Goal: Browse casually

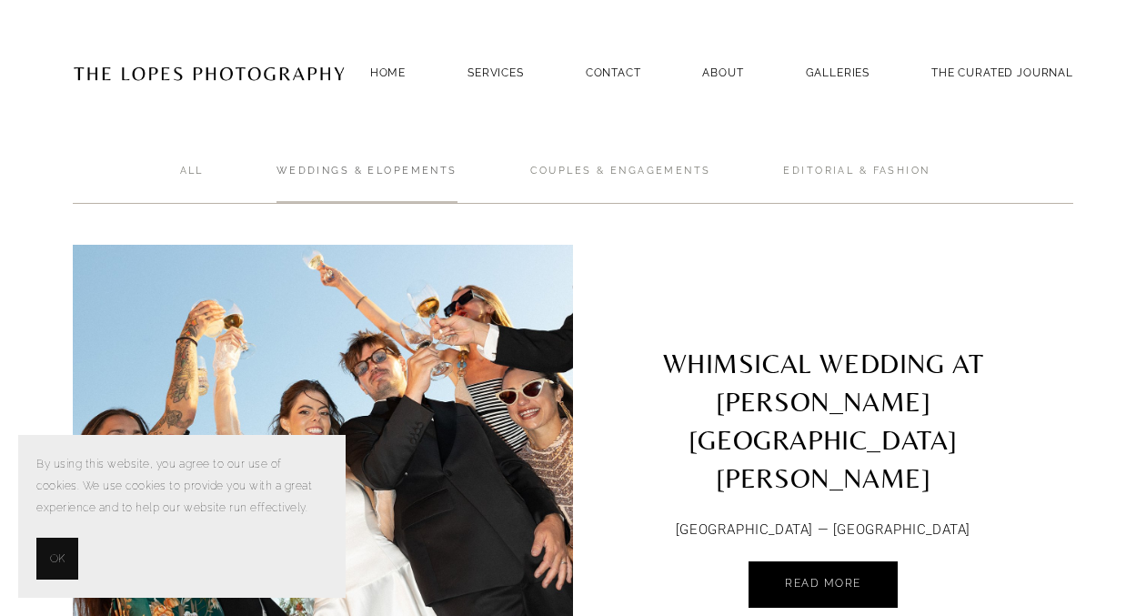
click at [345, 171] on link "Weddings & Elopements" at bounding box center [367, 184] width 181 height 40
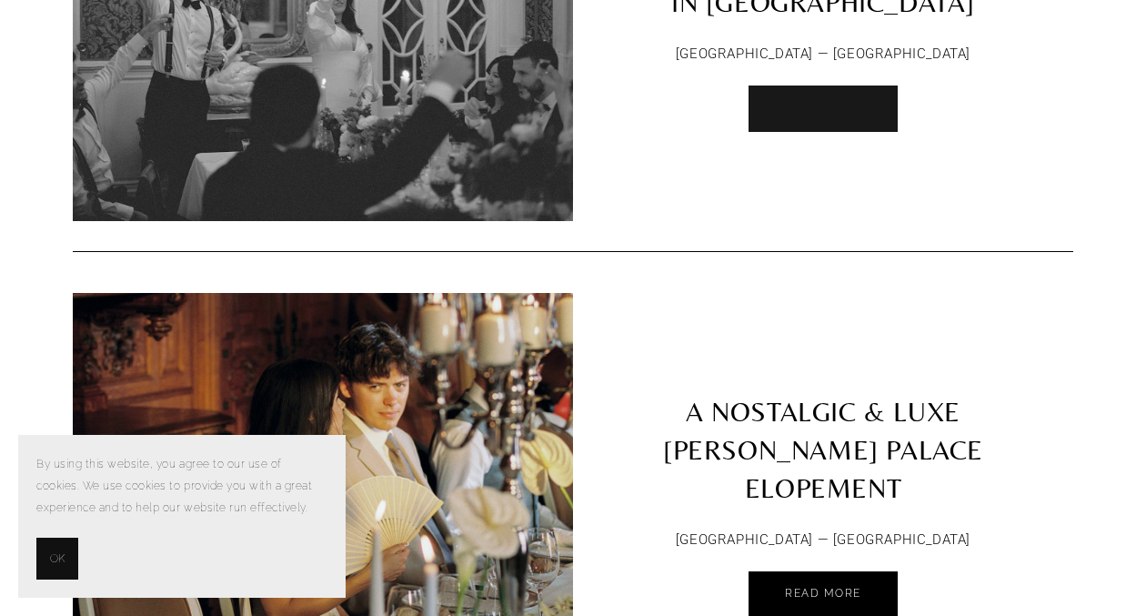
scroll to position [949, 0]
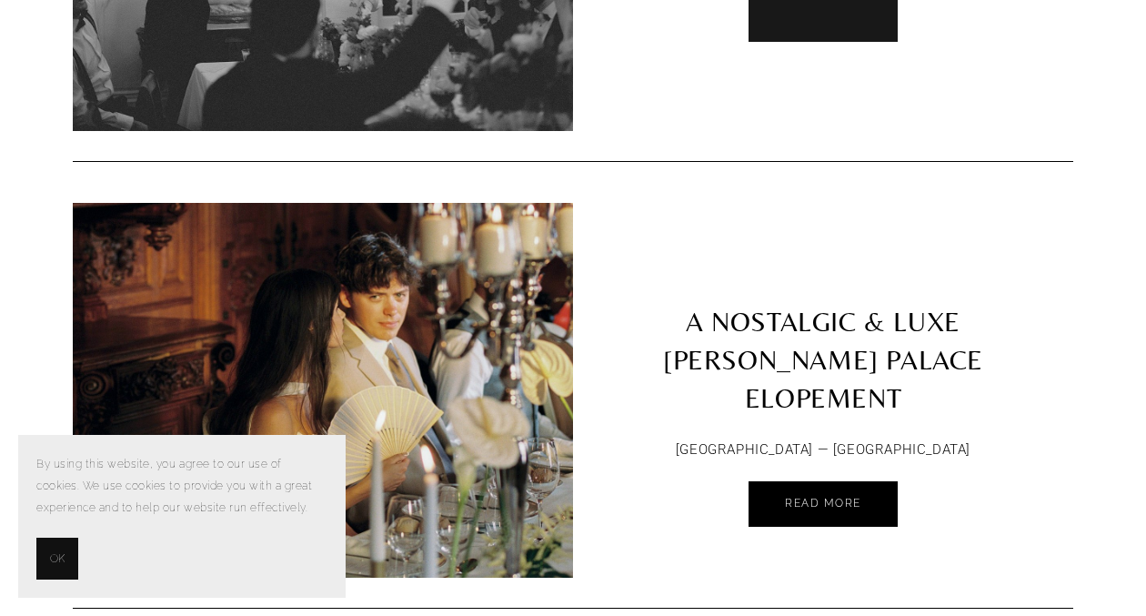
click at [853, 22] on link "Read More" at bounding box center [823, 18] width 149 height 46
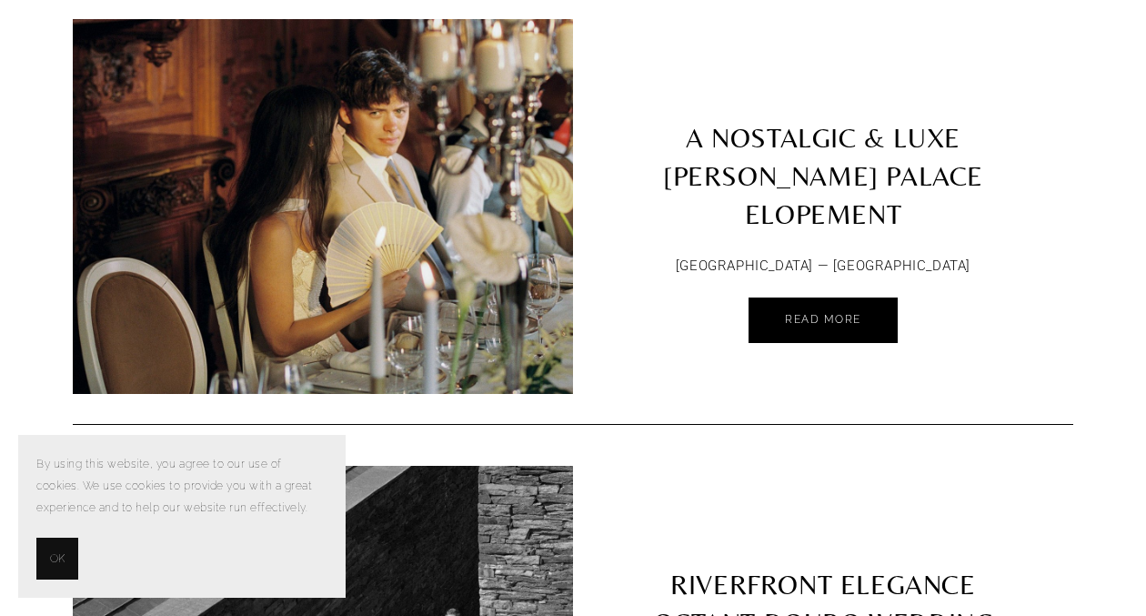
scroll to position [1136, 0]
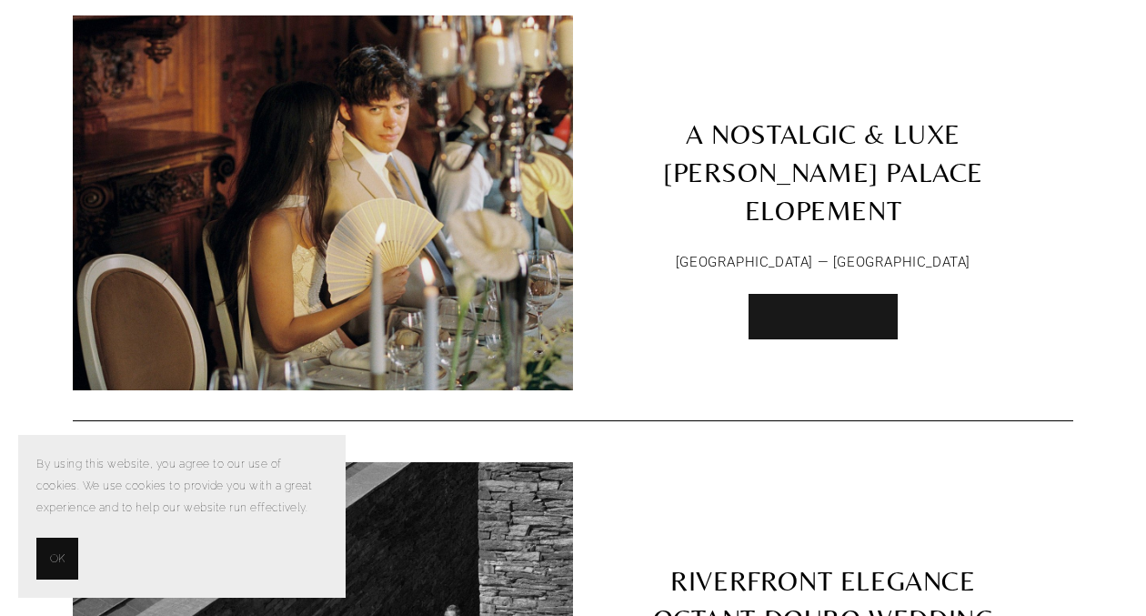
click at [822, 309] on span "Read More" at bounding box center [823, 315] width 76 height 13
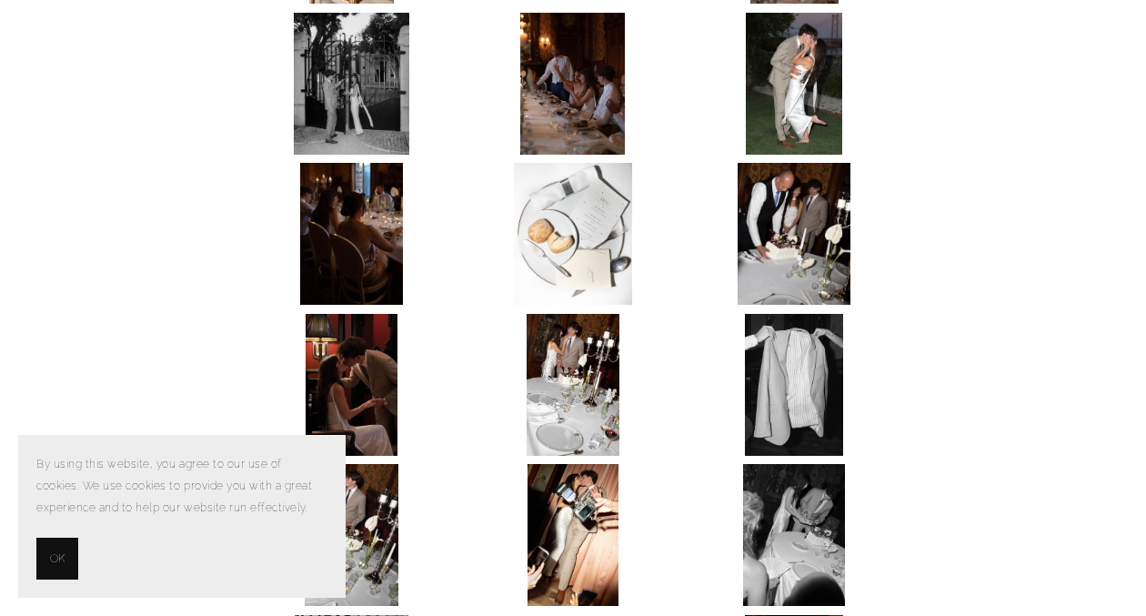
scroll to position [3017, 0]
